Goal: Information Seeking & Learning: Learn about a topic

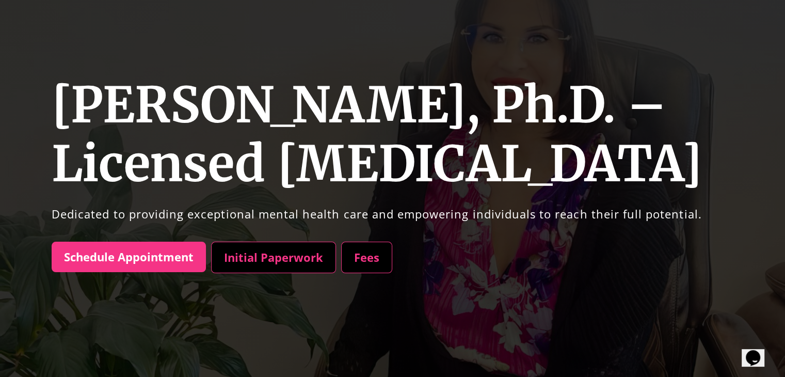
scroll to position [103, 0]
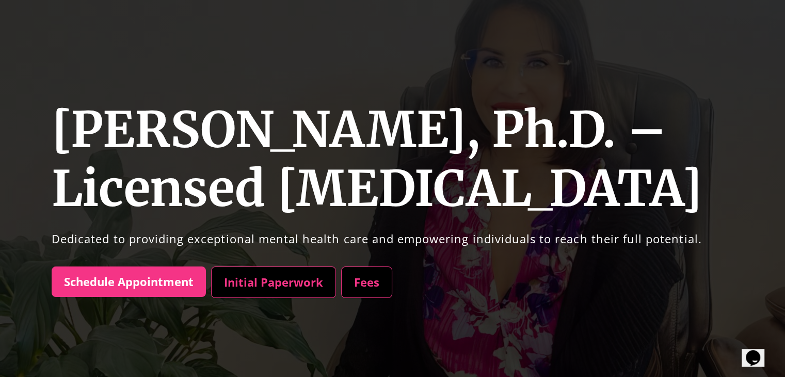
click at [295, 289] on link "Initial Paperwork" at bounding box center [273, 282] width 125 height 32
click at [365, 279] on link "Fees" at bounding box center [366, 282] width 51 height 32
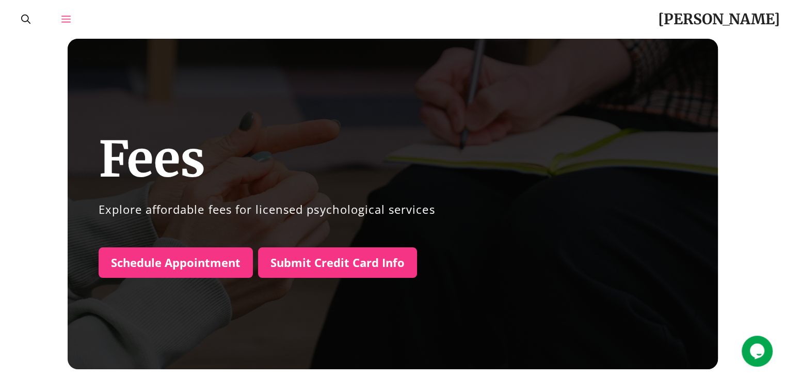
click at [68, 19] on icon "Open Off-Canvas Panel" at bounding box center [65, 19] width 9 height 7
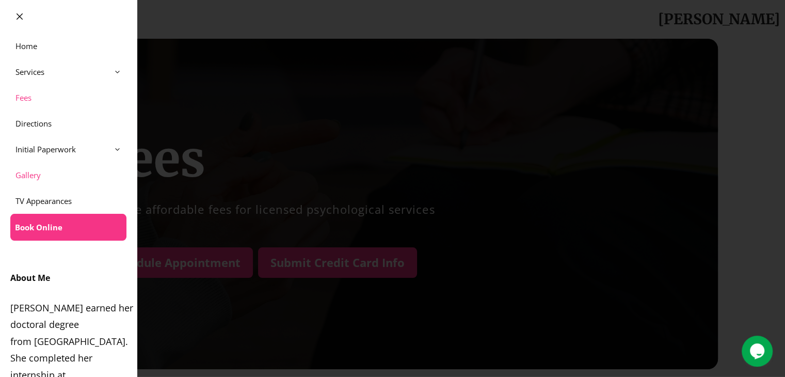
click at [37, 174] on link "Gallery" at bounding box center [68, 175] width 137 height 26
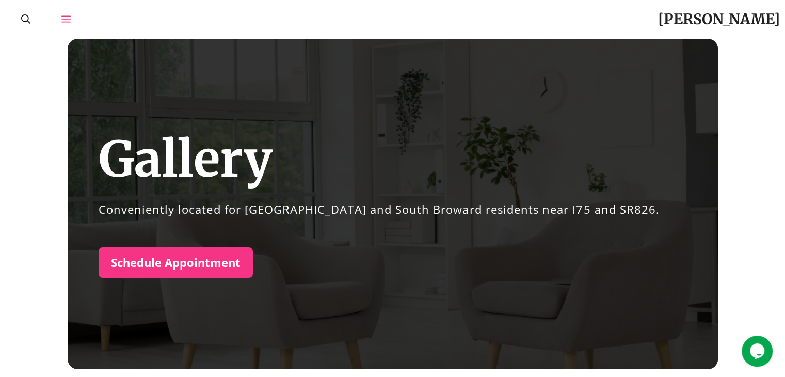
click at [58, 15] on link "Open Off-Canvas Panel" at bounding box center [66, 19] width 40 height 39
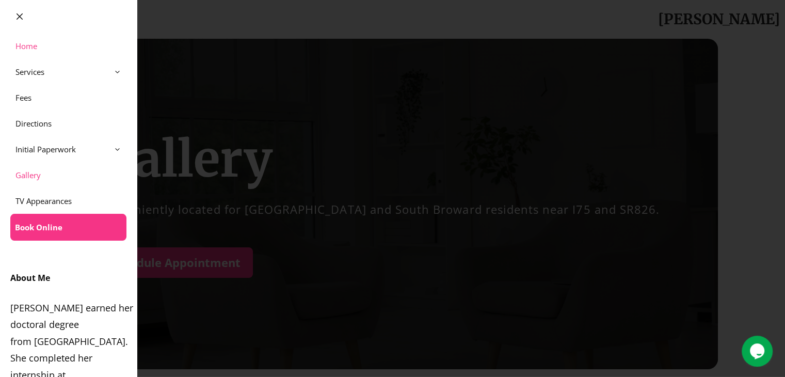
click at [52, 46] on link "Home" at bounding box center [68, 46] width 137 height 26
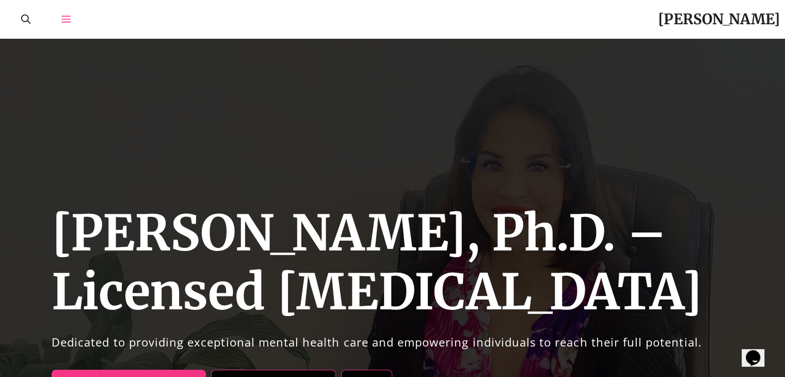
click at [55, 23] on link "Open Off-Canvas Panel" at bounding box center [66, 19] width 40 height 39
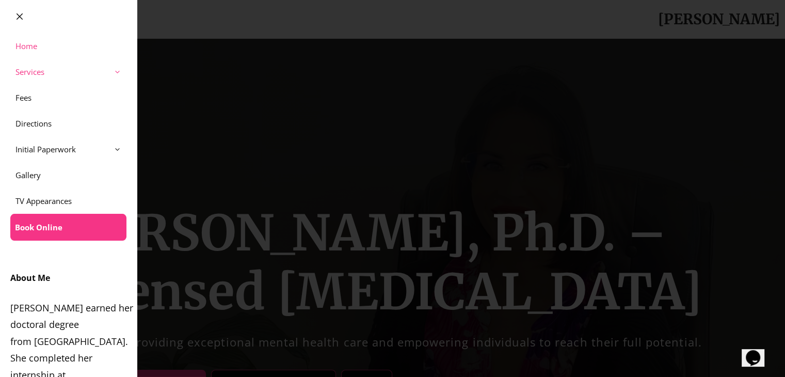
click at [40, 71] on link "Services" at bounding box center [68, 72] width 137 height 26
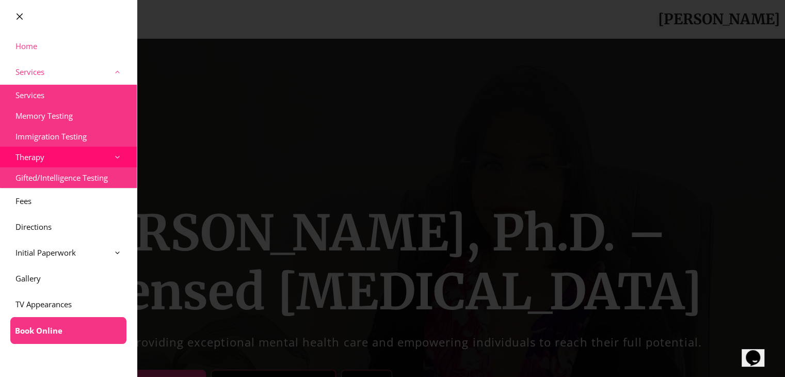
click at [108, 156] on span at bounding box center [122, 157] width 28 height 21
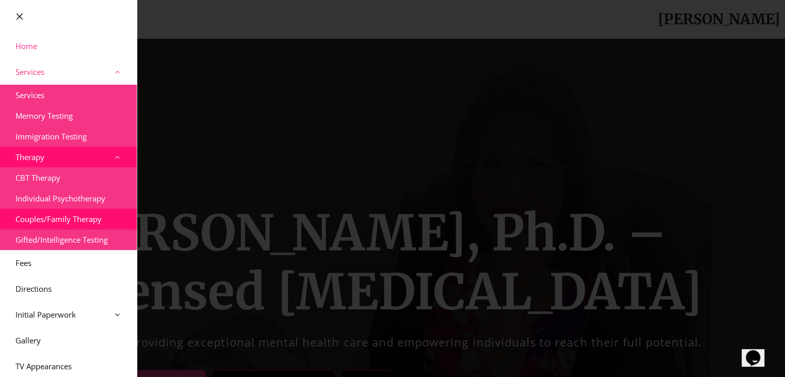
click at [74, 222] on link "Couples/Family Therapy" at bounding box center [68, 218] width 137 height 21
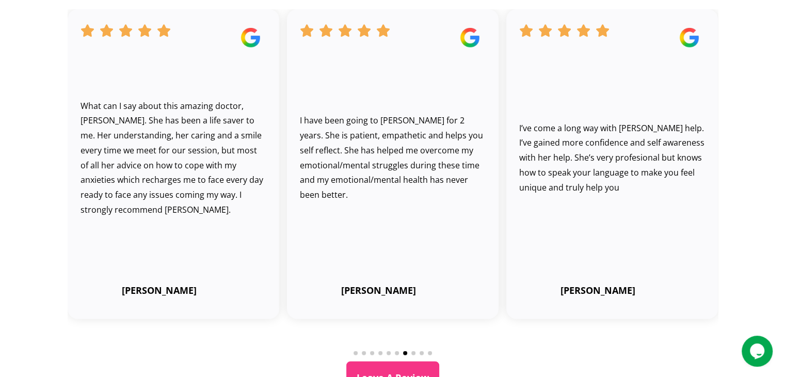
scroll to position [2528, 0]
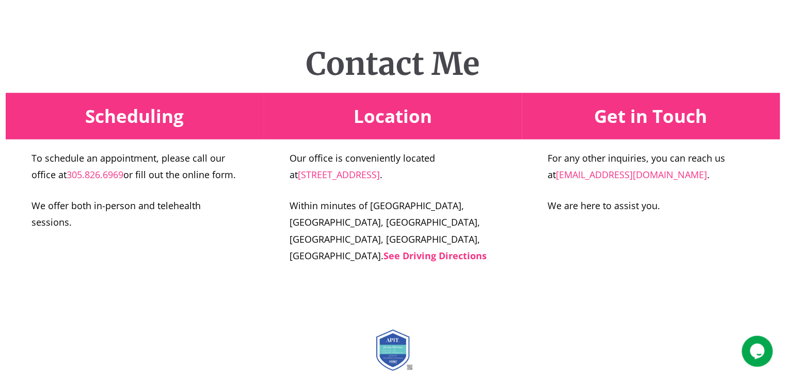
scroll to position [3004, 0]
